Goal: Task Accomplishment & Management: Use online tool/utility

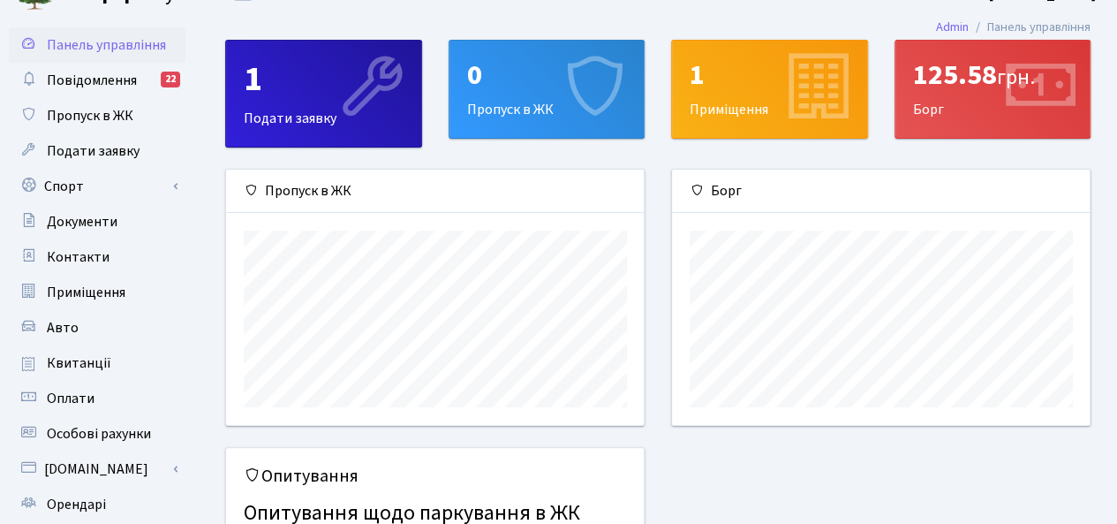
scroll to position [183, 0]
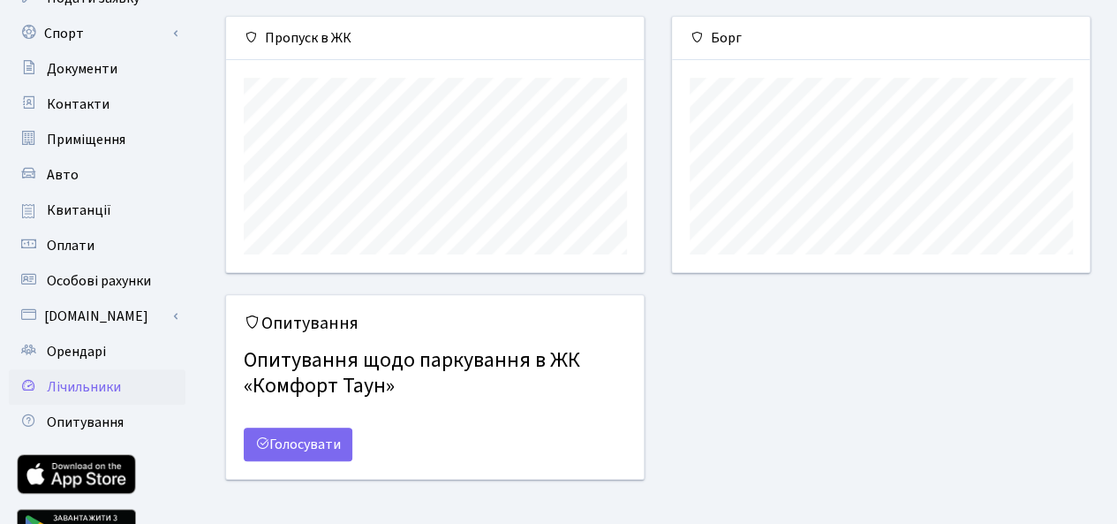
click at [106, 388] on span "Лічильники" at bounding box center [84, 386] width 74 height 19
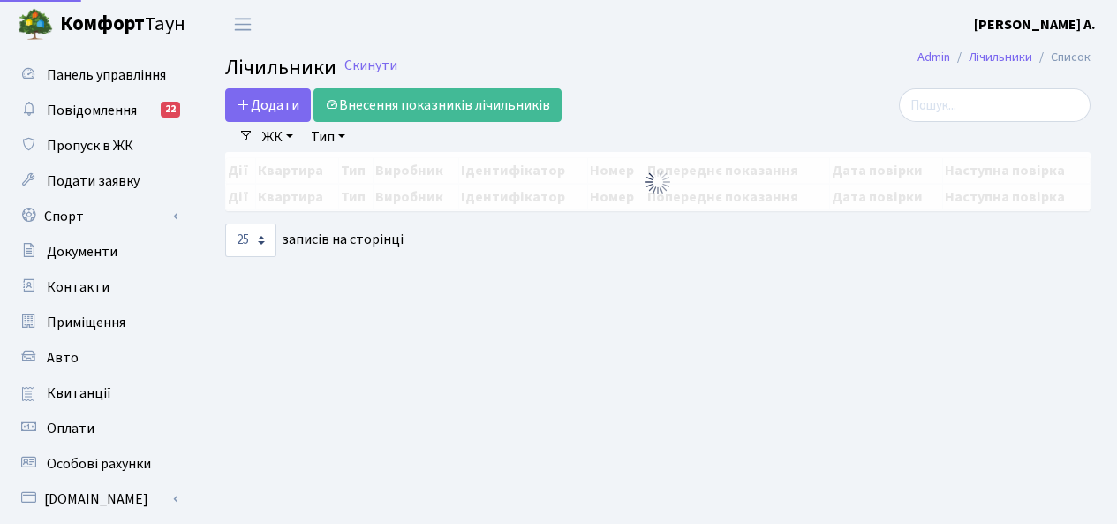
select select "25"
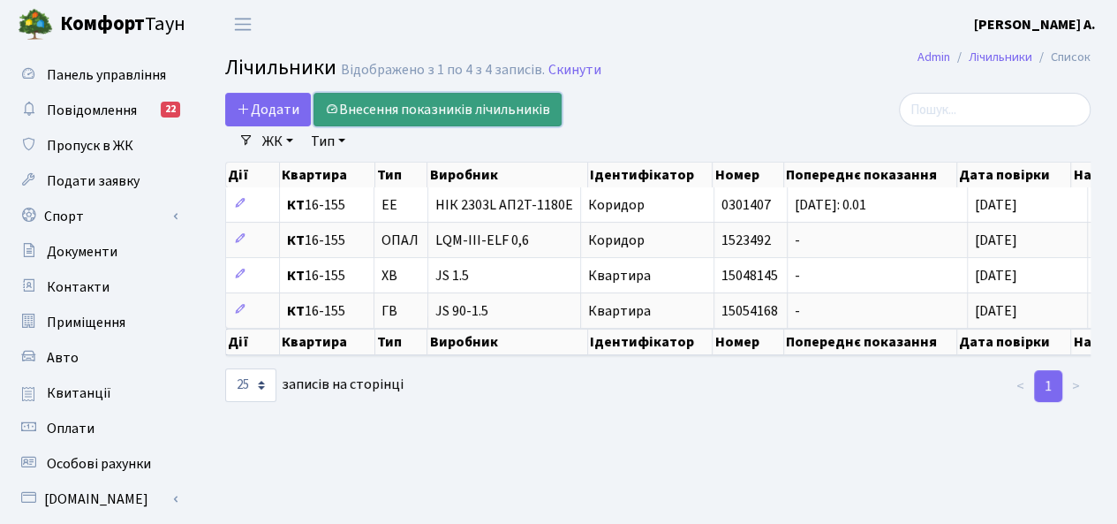
click at [405, 110] on link "Внесення показників лічильників" at bounding box center [438, 110] width 248 height 34
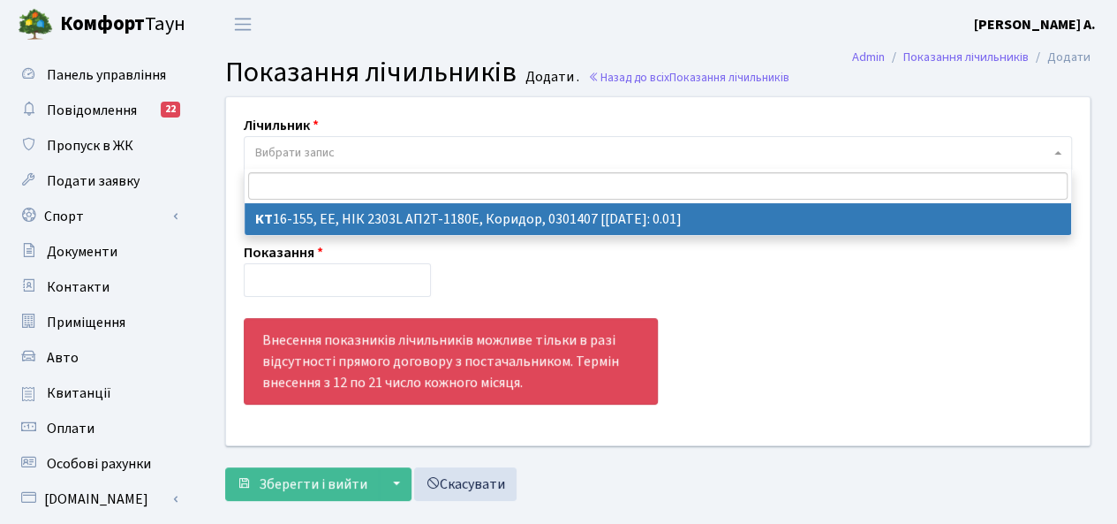
click at [383, 137] on span "Вибрати запис" at bounding box center [658, 153] width 829 height 34
select select "11763"
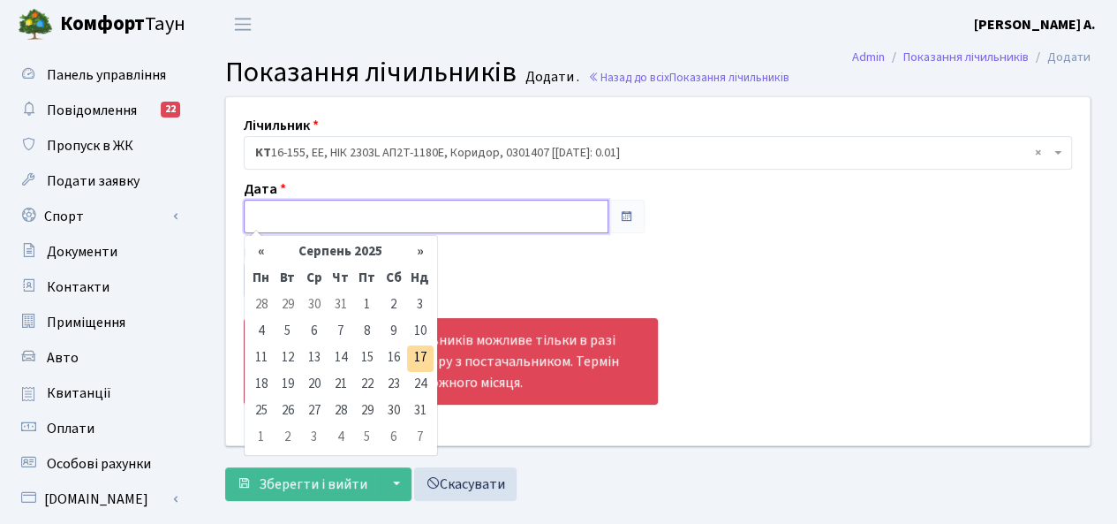
click at [356, 212] on input "text" at bounding box center [426, 217] width 365 height 34
click at [429, 354] on td "17" at bounding box center [420, 358] width 27 height 27
type input "17.08.2025"
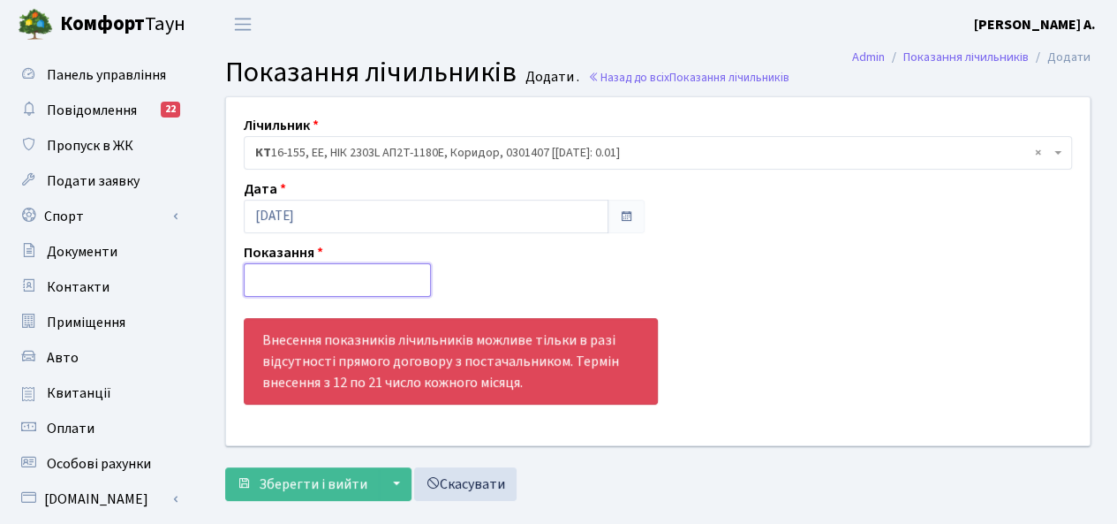
click at [307, 285] on input "number" at bounding box center [337, 280] width 187 height 34
click at [412, 287] on input "-0.001" at bounding box center [337, 280] width 187 height 34
click at [415, 276] on input "0" at bounding box center [337, 280] width 187 height 34
click at [415, 285] on input "-0.001" at bounding box center [337, 280] width 187 height 34
click at [281, 279] on input "-0.001" at bounding box center [337, 280] width 187 height 34
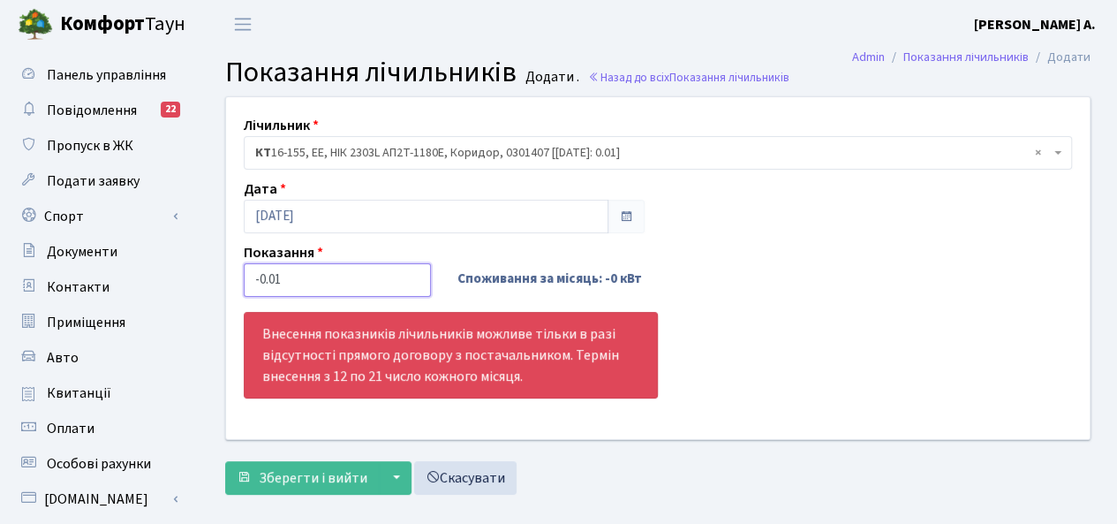
click at [260, 280] on input "-0.01" at bounding box center [337, 280] width 187 height 34
type input "0.01"
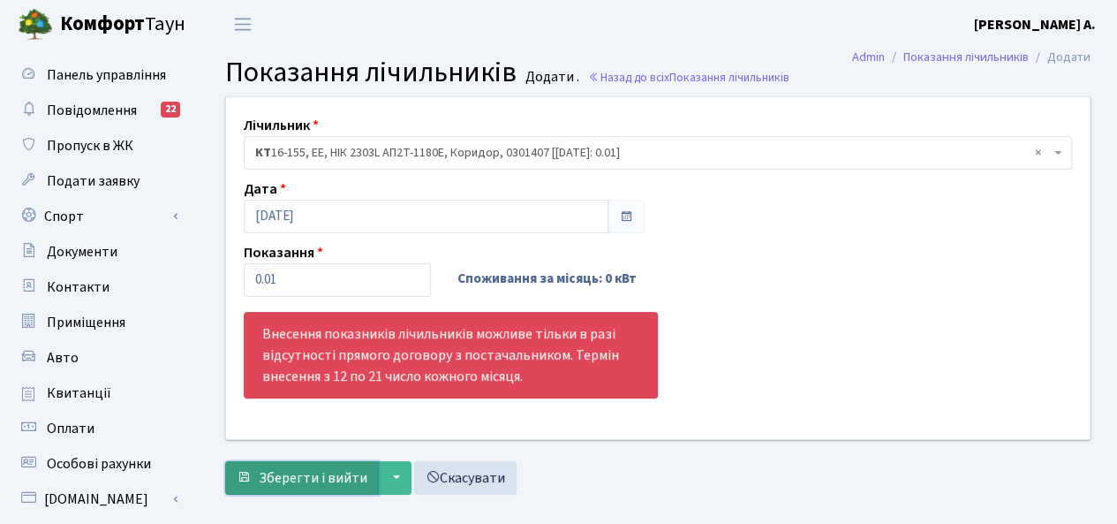
click at [307, 473] on span "Зберегти і вийти" at bounding box center [313, 477] width 109 height 19
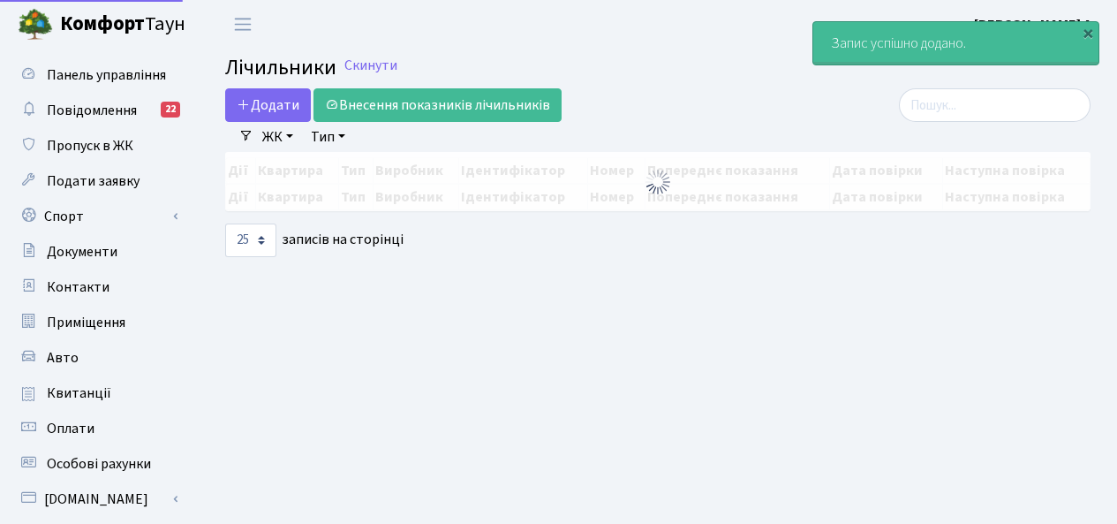
select select "25"
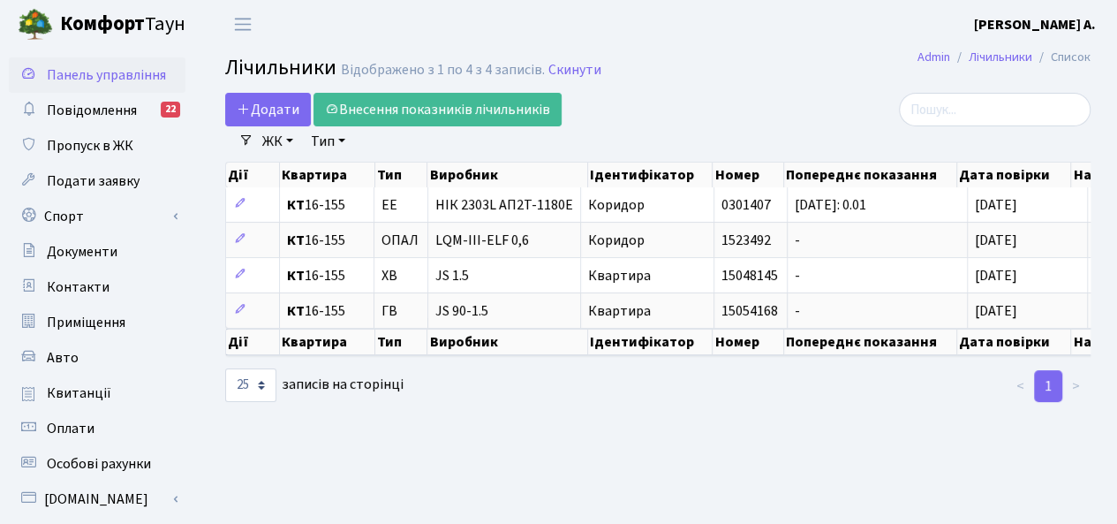
click at [55, 79] on span "Панель управління" at bounding box center [106, 74] width 119 height 19
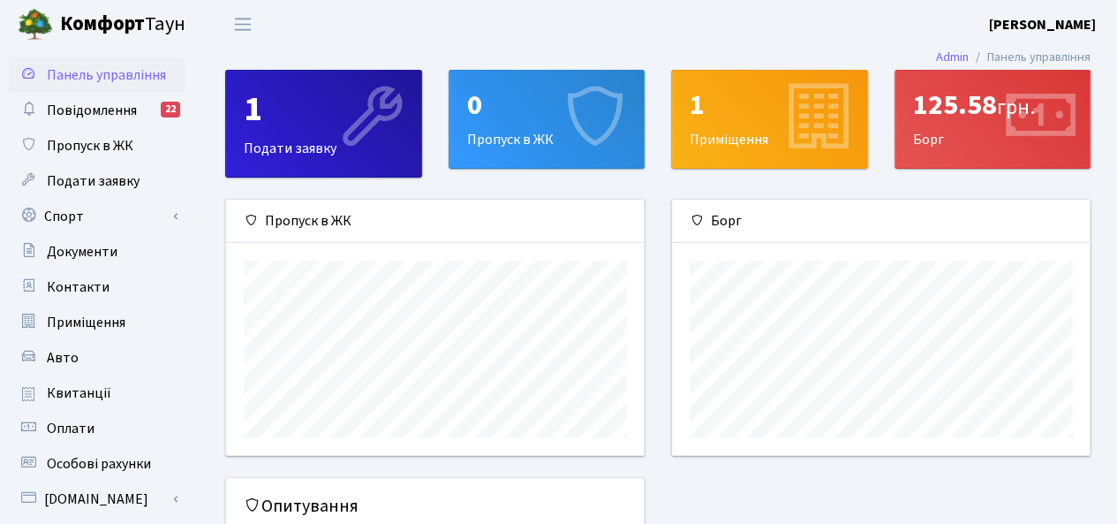
scroll to position [254, 419]
click at [1057, 20] on b "[PERSON_NAME] А." at bounding box center [1042, 24] width 107 height 19
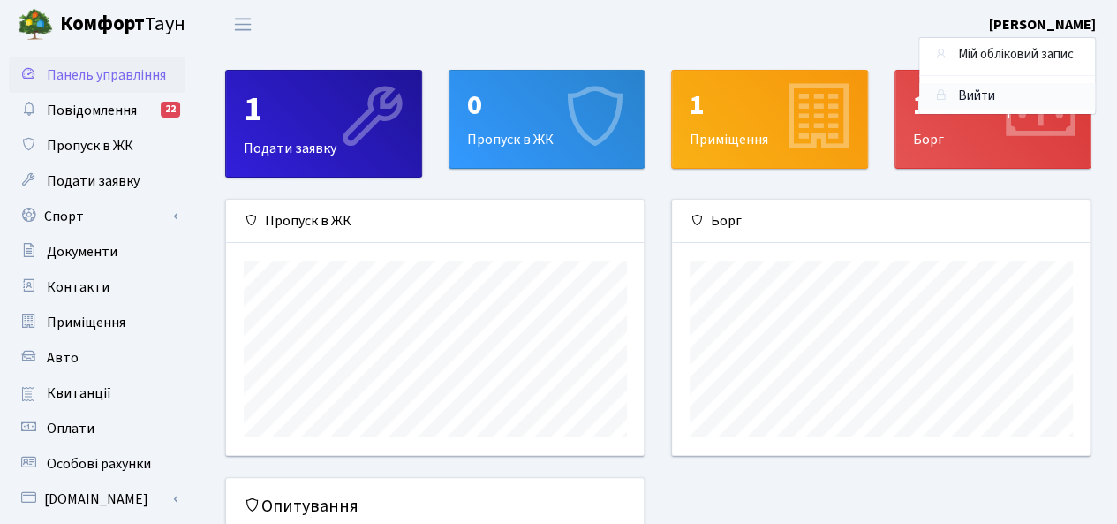
click at [975, 90] on link "Вийти" at bounding box center [1008, 96] width 176 height 27
